Goal: Information Seeking & Learning: Learn about a topic

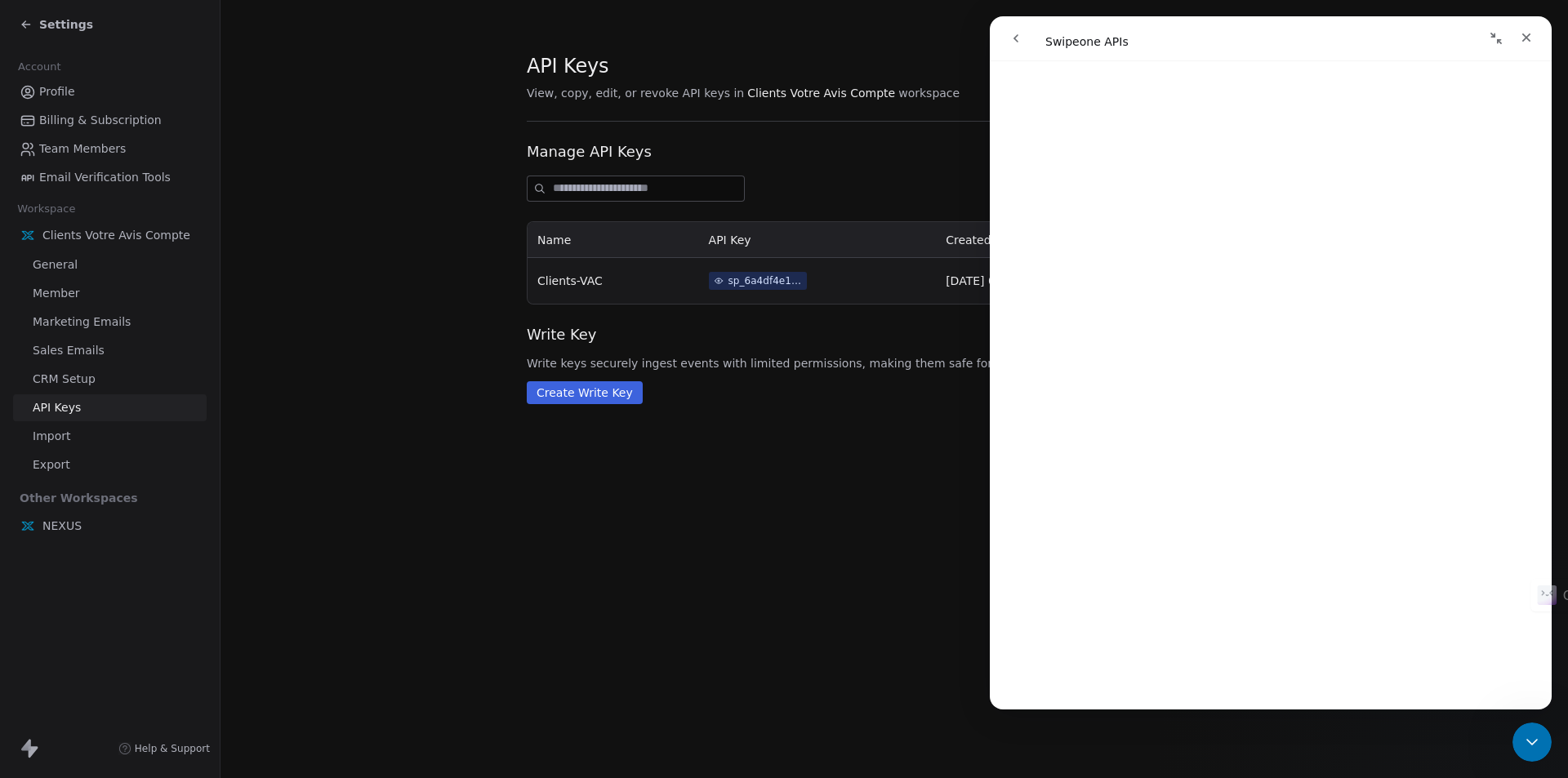
scroll to position [4664, 0]
click at [1529, 42] on icon "Close" at bounding box center [1526, 37] width 13 height 13
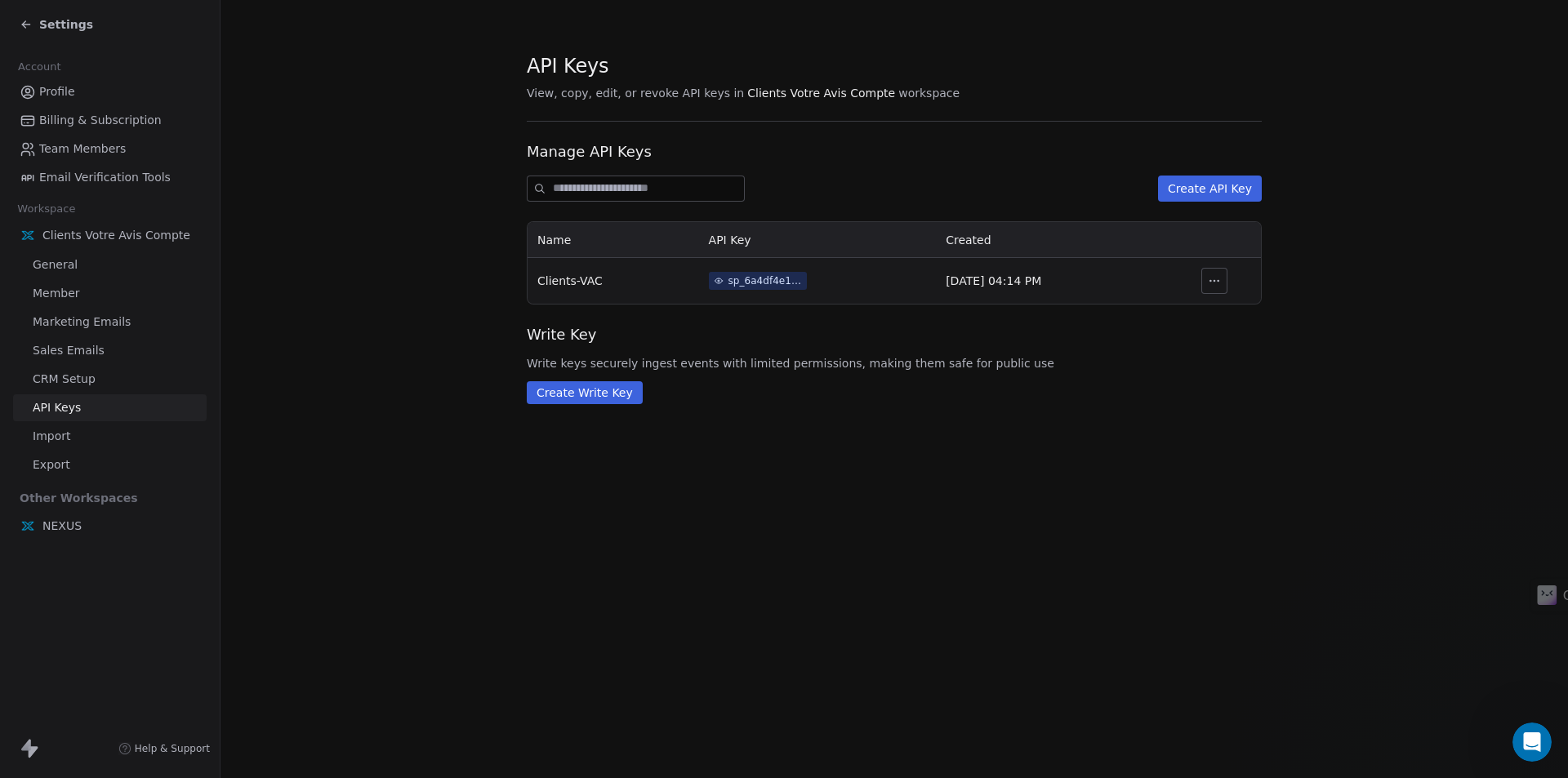
scroll to position [0, 0]
click at [174, 752] on span "Help & Support" at bounding box center [172, 749] width 75 height 13
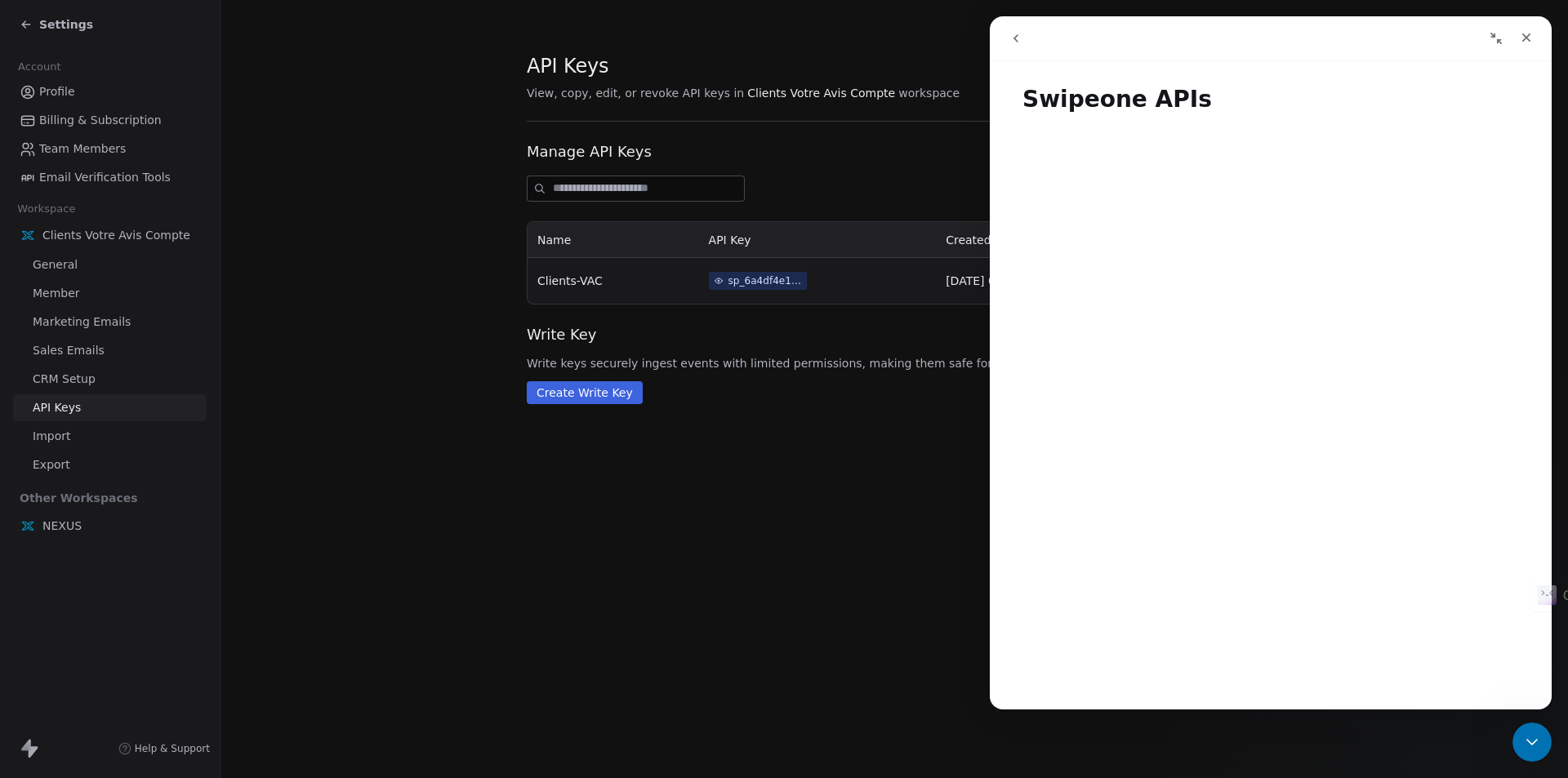
click at [1012, 34] on icon "go back" at bounding box center [1016, 38] width 13 height 13
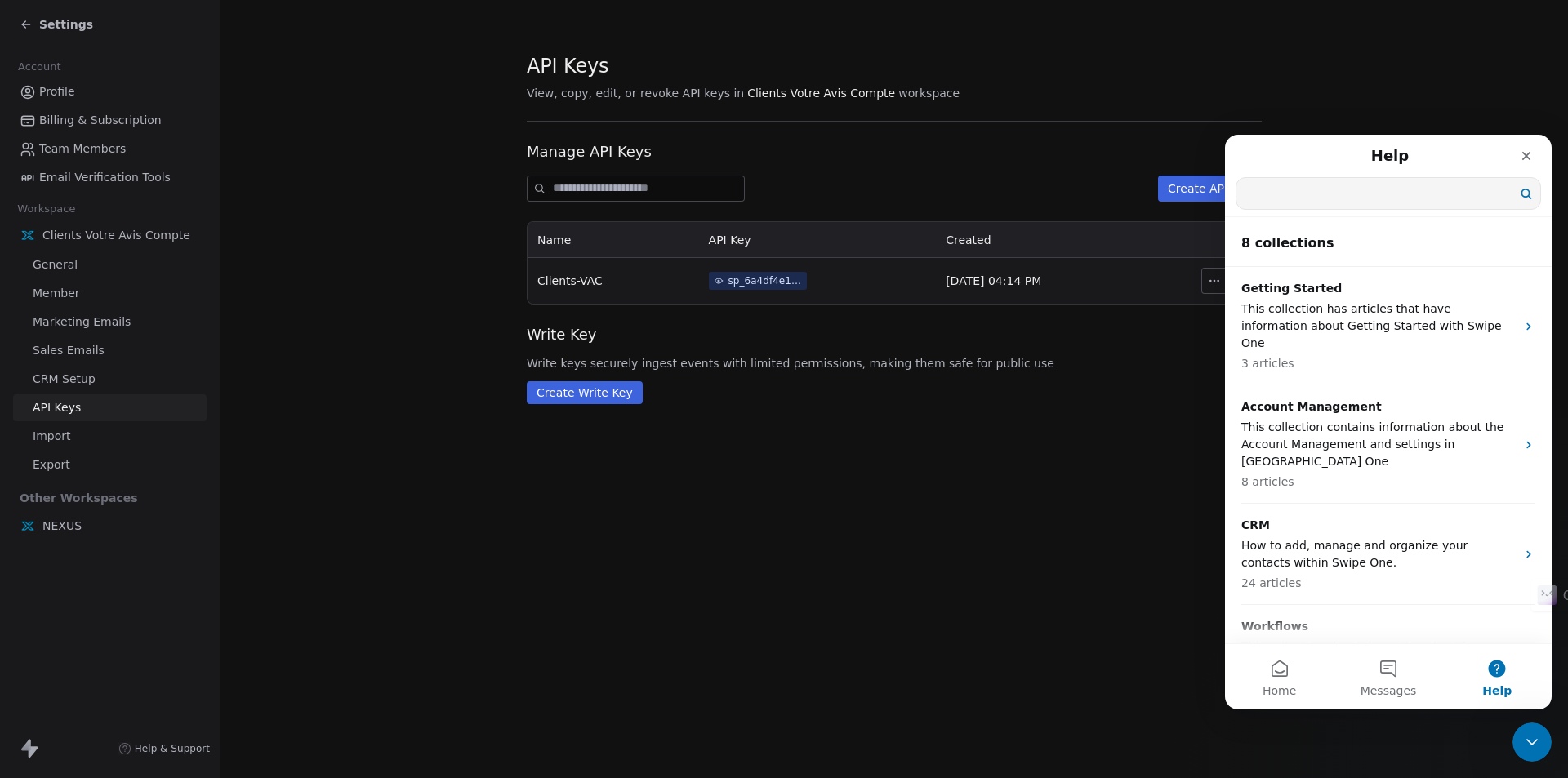
click at [1322, 196] on input "Search for help" at bounding box center [1389, 193] width 304 height 31
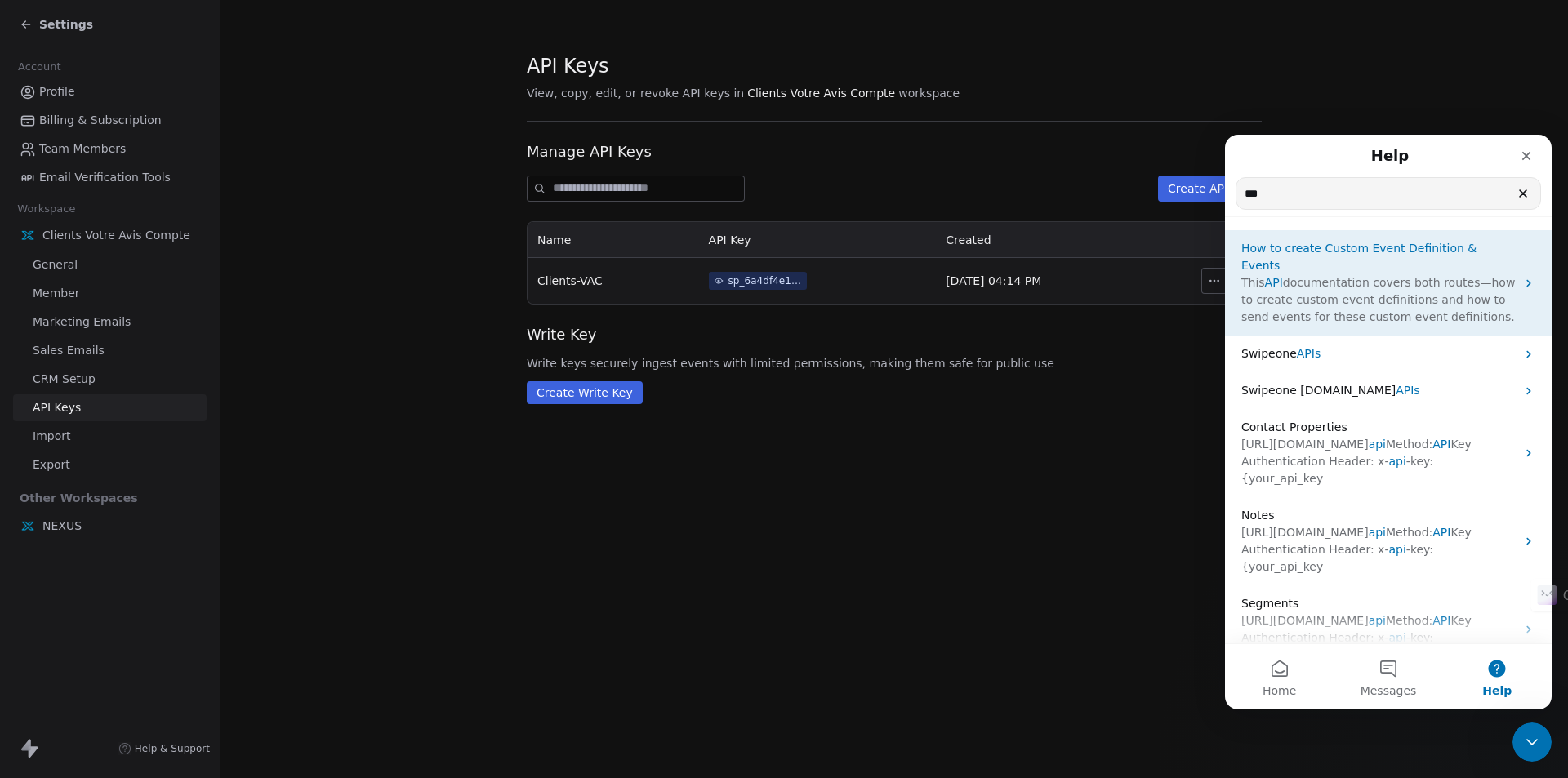
type input "***"
drag, startPoint x: 1276, startPoint y: 266, endPoint x: 1320, endPoint y: 281, distance: 46.5
click at [1320, 281] on span "documentation covers both routes—how to create custom event definitions and how…" at bounding box center [1378, 299] width 273 height 47
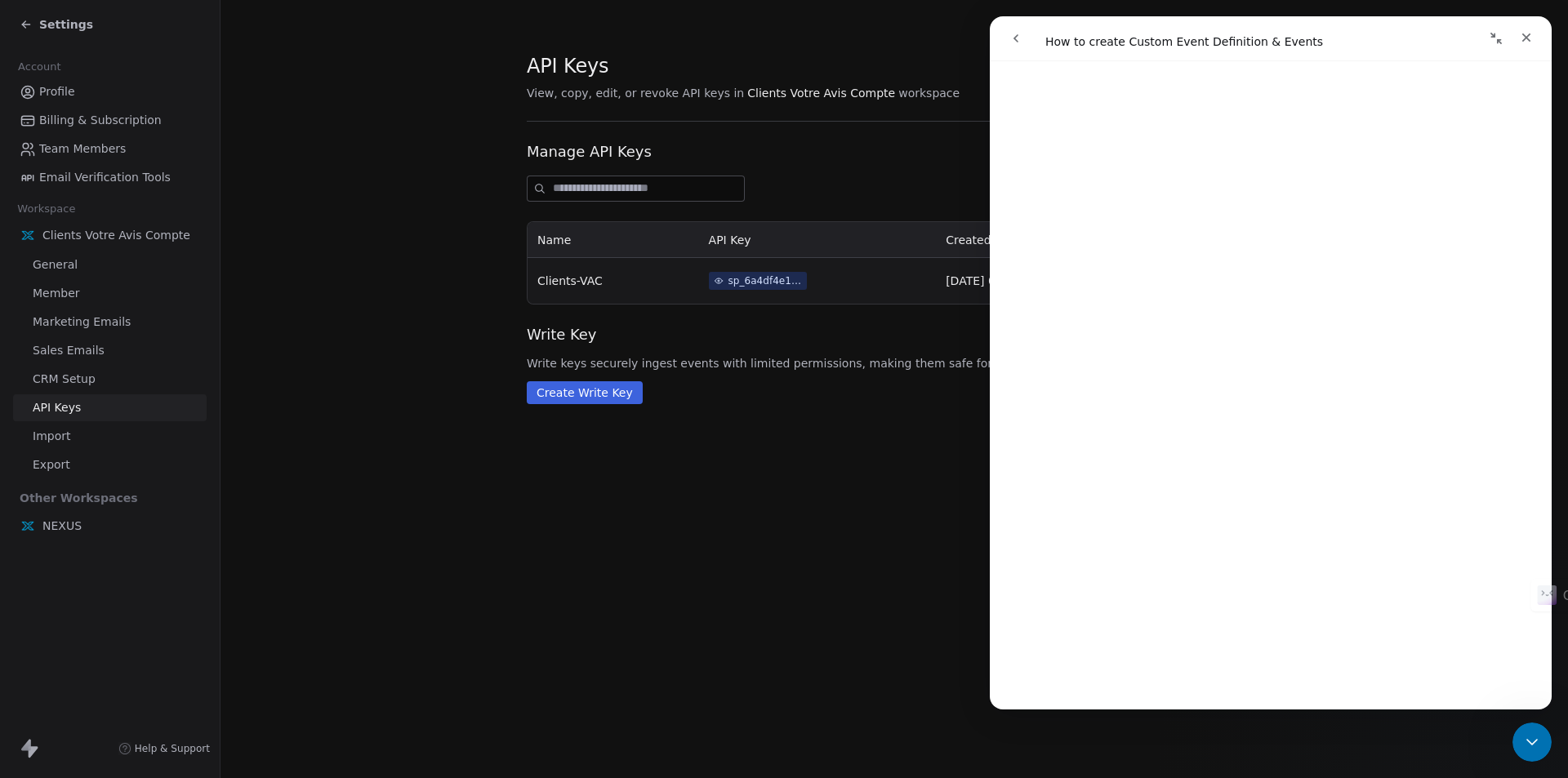
scroll to position [9534, 0]
click at [1275, 687] on link "Open in help center" at bounding box center [1270, 685] width 130 height 13
click at [390, 240] on section "API Keys View, copy, edit, or revoke API keys in Clients Votre Avis Compte work…" at bounding box center [894, 228] width 1347 height 457
click at [68, 24] on span "Settings" at bounding box center [66, 25] width 54 height 17
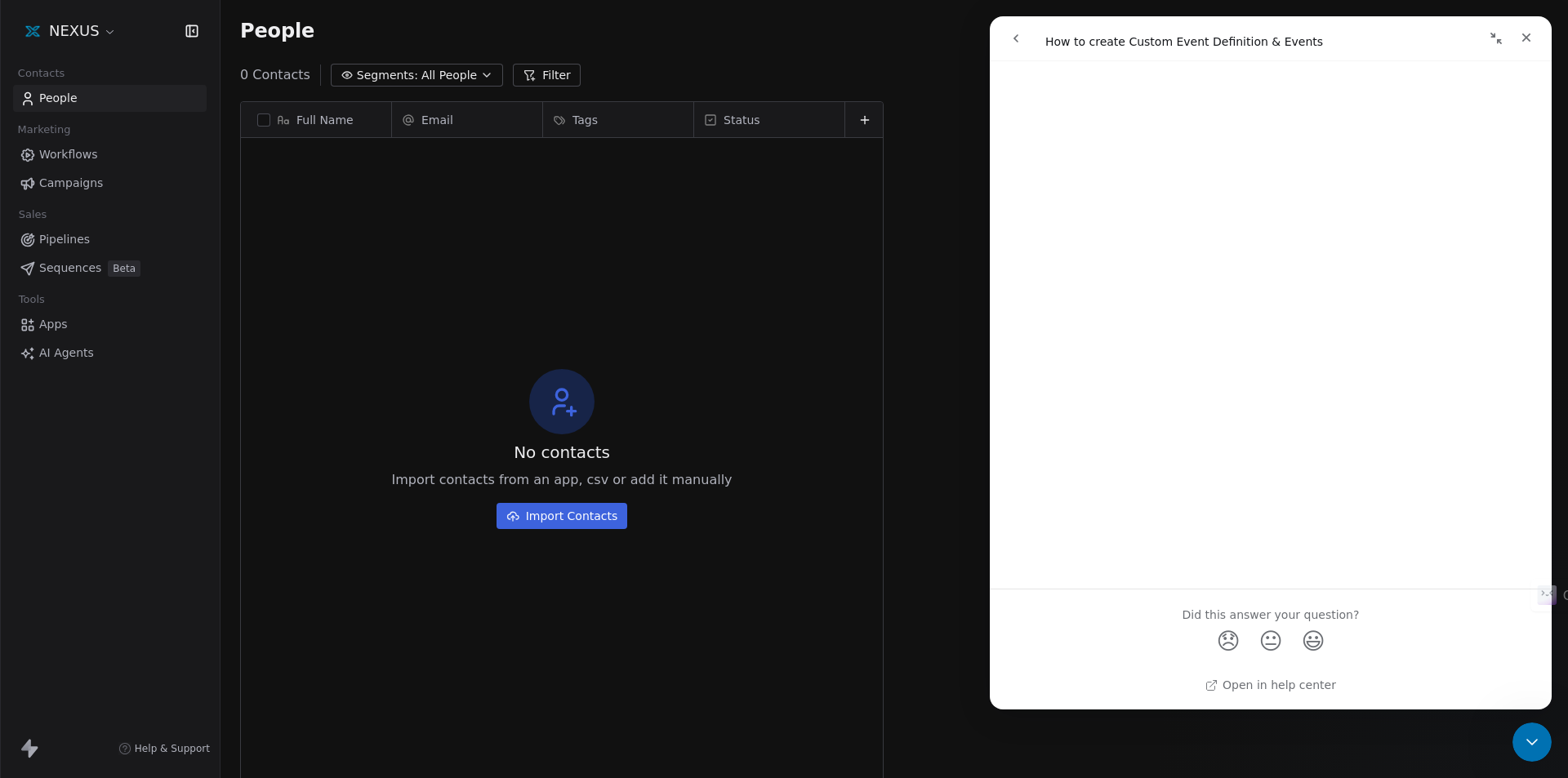
scroll to position [672, 1335]
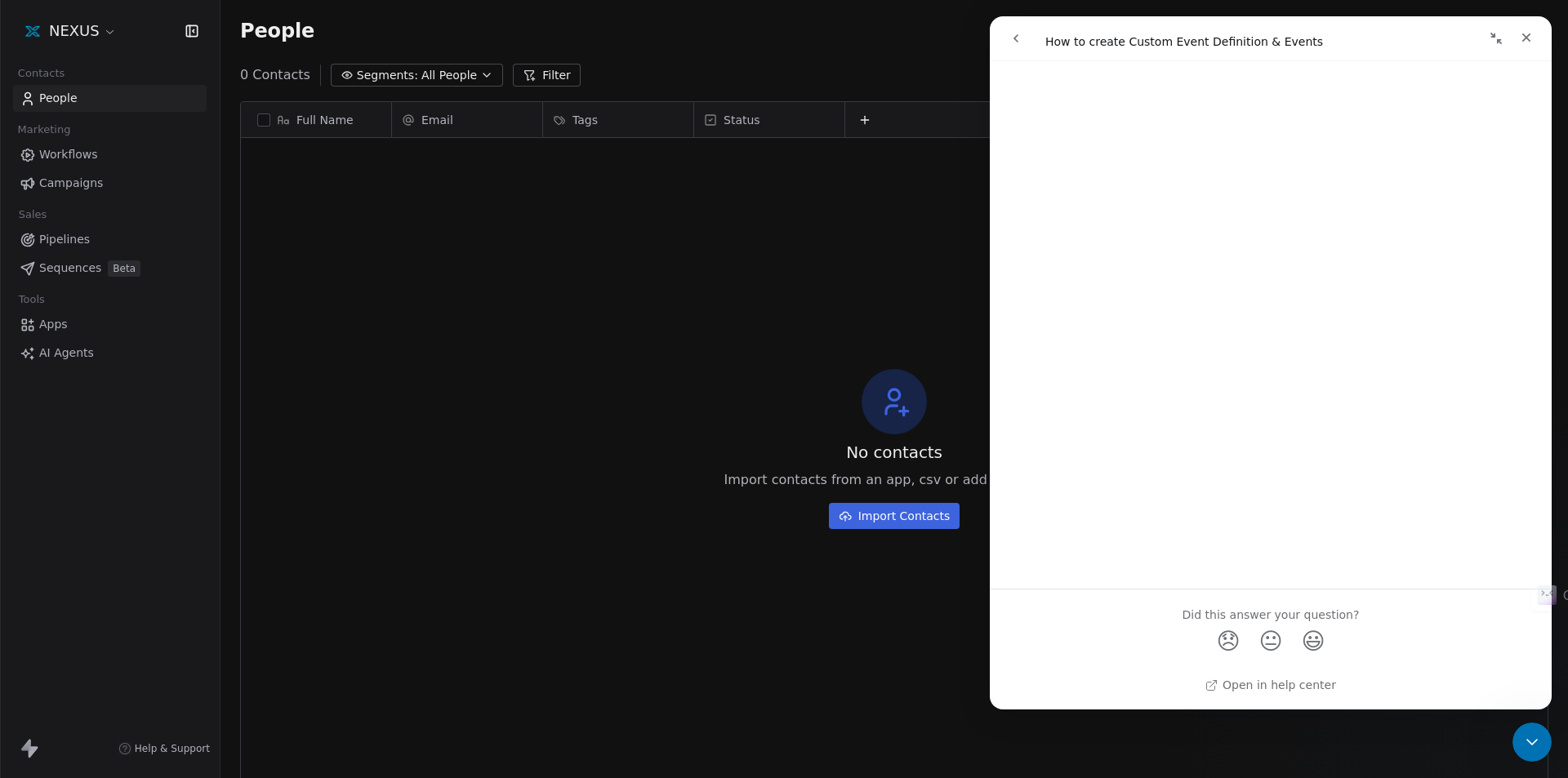
click at [179, 66] on div "Contacts" at bounding box center [110, 74] width 194 height 23
